Goal: Transaction & Acquisition: Purchase product/service

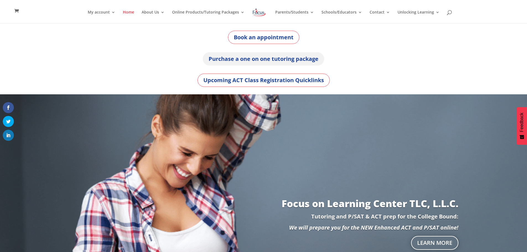
click at [262, 58] on link "Purchase a one on one tutoring package" at bounding box center [263, 58] width 121 height 13
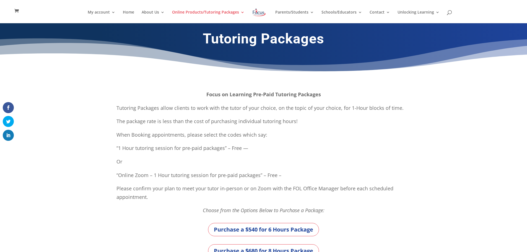
click at [134, 109] on p "Tutoring Packages allow clients to work with the tutor of your choice, on the t…" at bounding box center [263, 111] width 294 height 14
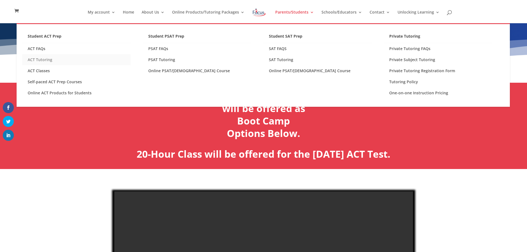
click at [35, 59] on link "ACT Tutoring" at bounding box center [76, 59] width 108 height 11
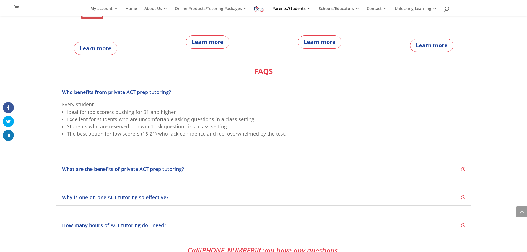
scroll to position [351, 0]
